Goal: Information Seeking & Learning: Learn about a topic

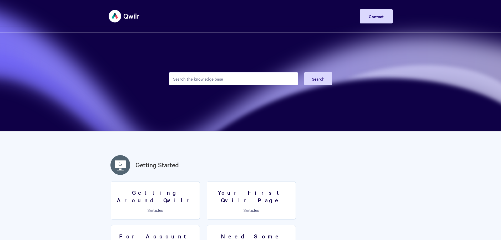
click at [188, 80] on input "Search the knowledge base" at bounding box center [233, 78] width 129 height 13
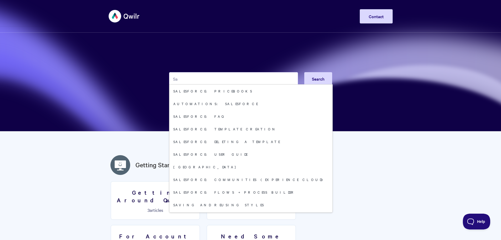
type input "S"
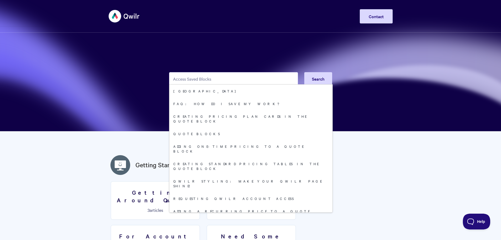
type input "Access Saved Blocks"
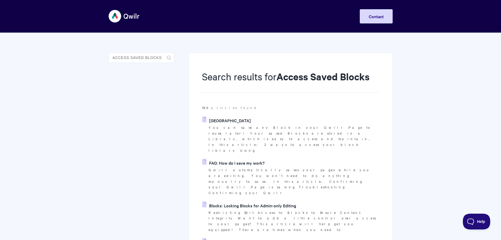
click at [231, 120] on link "[GEOGRAPHIC_DATA]" at bounding box center [226, 120] width 49 height 8
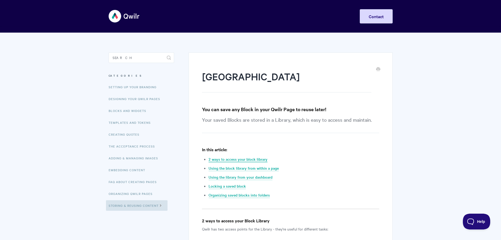
click at [250, 160] on link "2 ways to access your block library" at bounding box center [237, 159] width 59 height 6
click at [135, 57] on input "Search" at bounding box center [141, 57] width 65 height 11
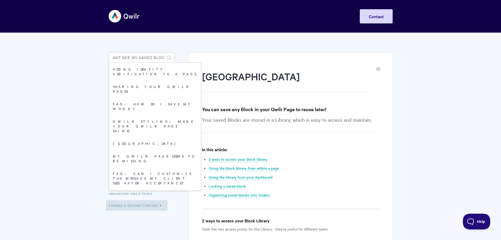
scroll to position [0, 8]
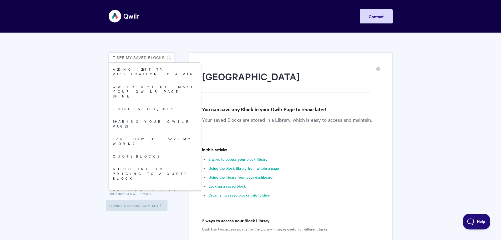
type input "Cant see my saved blocks"
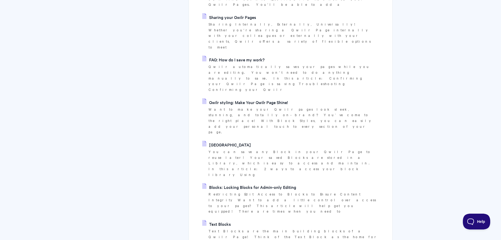
scroll to position [158, 0]
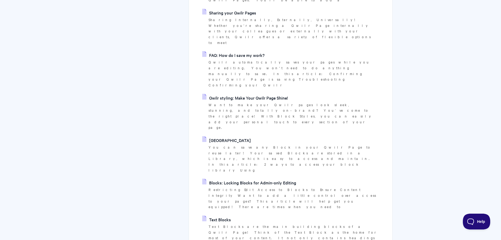
click at [228, 136] on link "[GEOGRAPHIC_DATA]" at bounding box center [226, 140] width 49 height 8
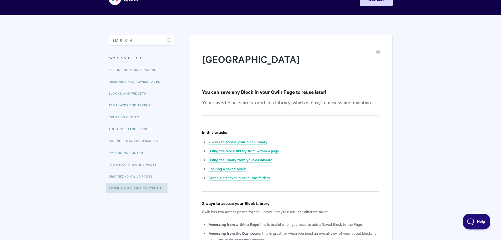
scroll to position [26, 0]
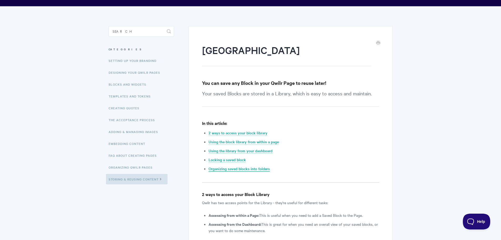
click at [227, 169] on link "Organizing saved blocks into folders" at bounding box center [238, 169] width 61 height 6
